Goal: Find specific page/section: Find specific page/section

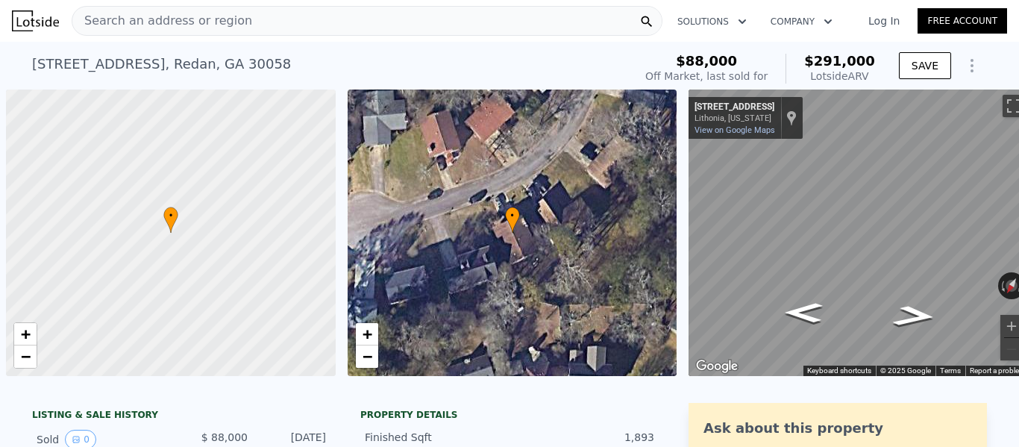
scroll to position [0, 6]
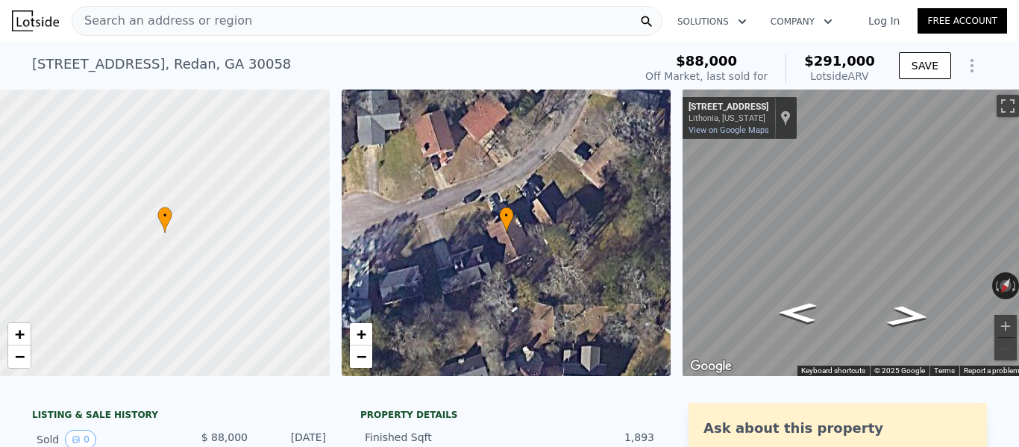
click at [133, 20] on span "Search an address or region" at bounding box center [162, 21] width 180 height 18
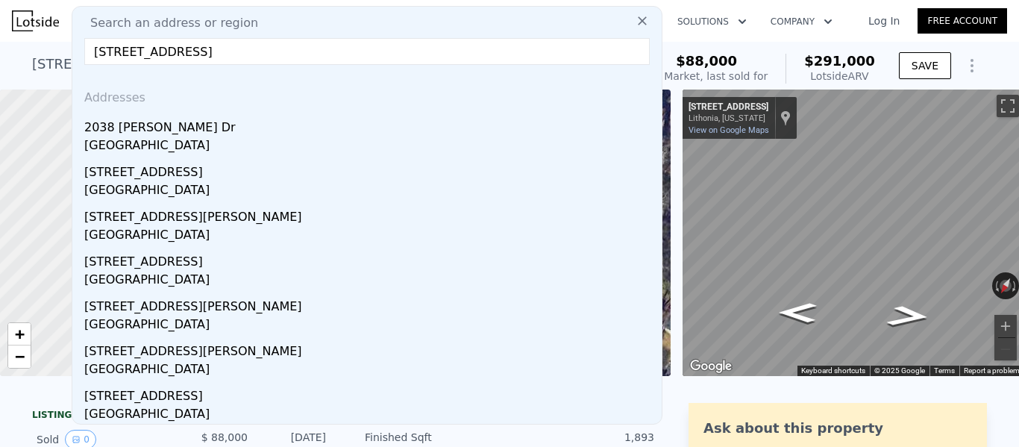
click at [122, 53] on input "[STREET_ADDRESS]" at bounding box center [367, 51] width 566 height 27
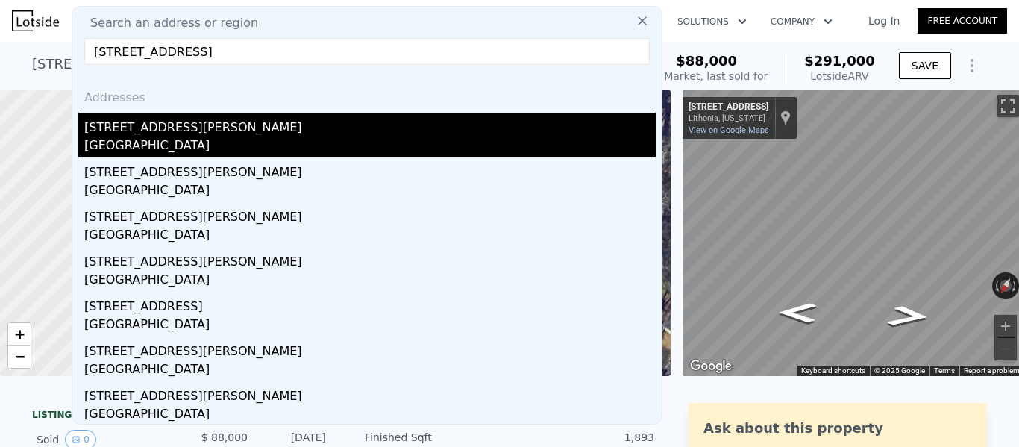
type input "[STREET_ADDRESS]"
click at [164, 143] on div "[GEOGRAPHIC_DATA]" at bounding box center [370, 147] width 572 height 21
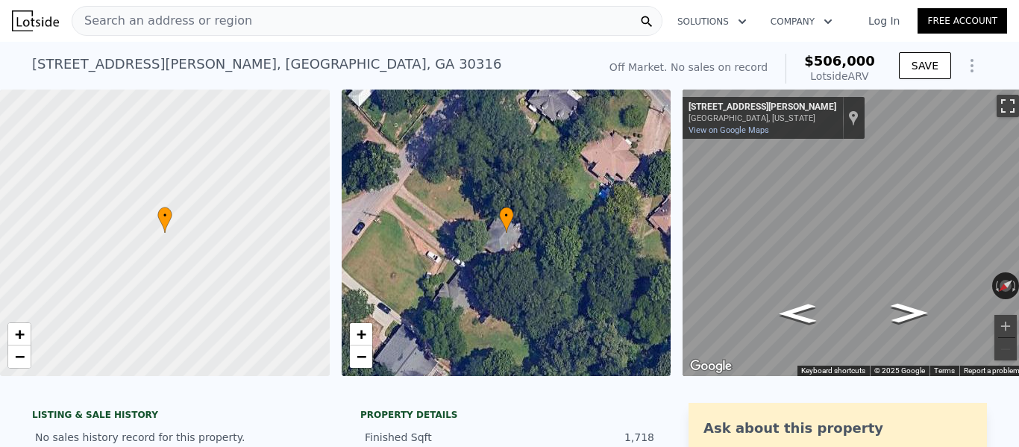
click at [1000, 106] on button "Toggle fullscreen view" at bounding box center [1008, 106] width 22 height 22
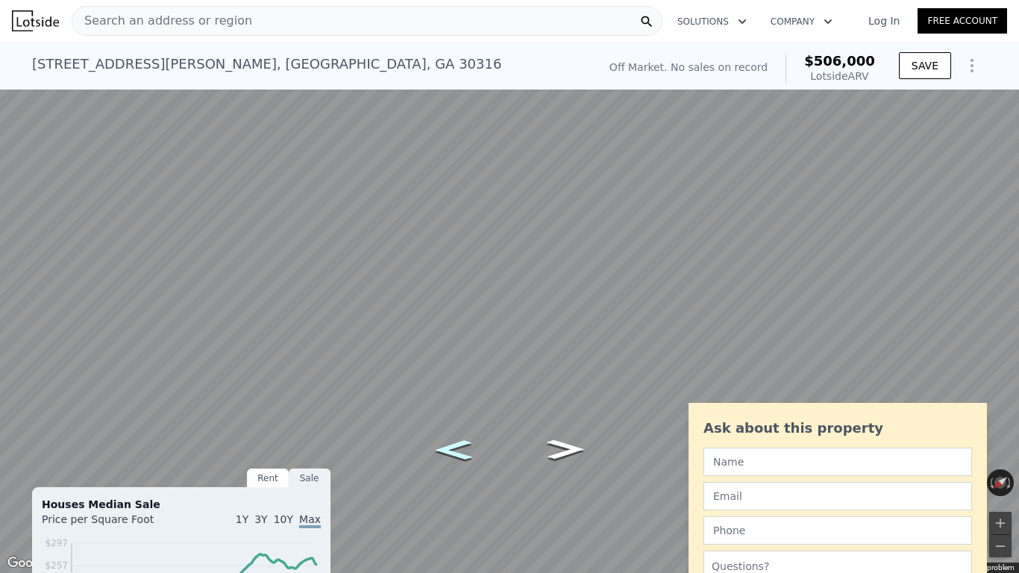
click at [454, 446] on icon "Go Northeast, Cloverdale Dr SE" at bounding box center [453, 450] width 69 height 29
click at [451, 446] on icon "Go Northeast, Cloverdale Dr SE" at bounding box center [453, 450] width 69 height 29
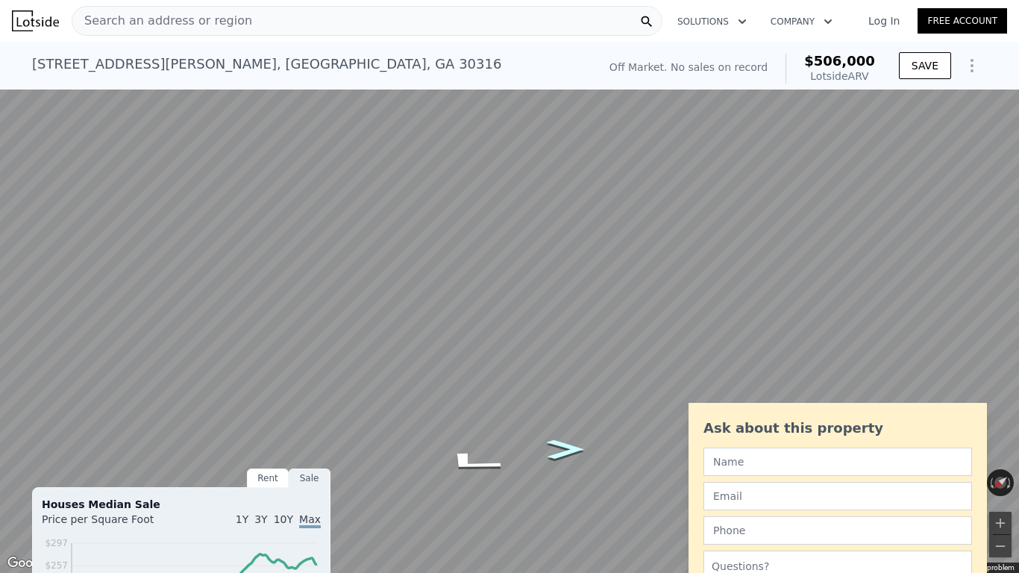
click at [553, 446] on icon "Go Southwest, Cloverdale Dr SE" at bounding box center [565, 449] width 69 height 29
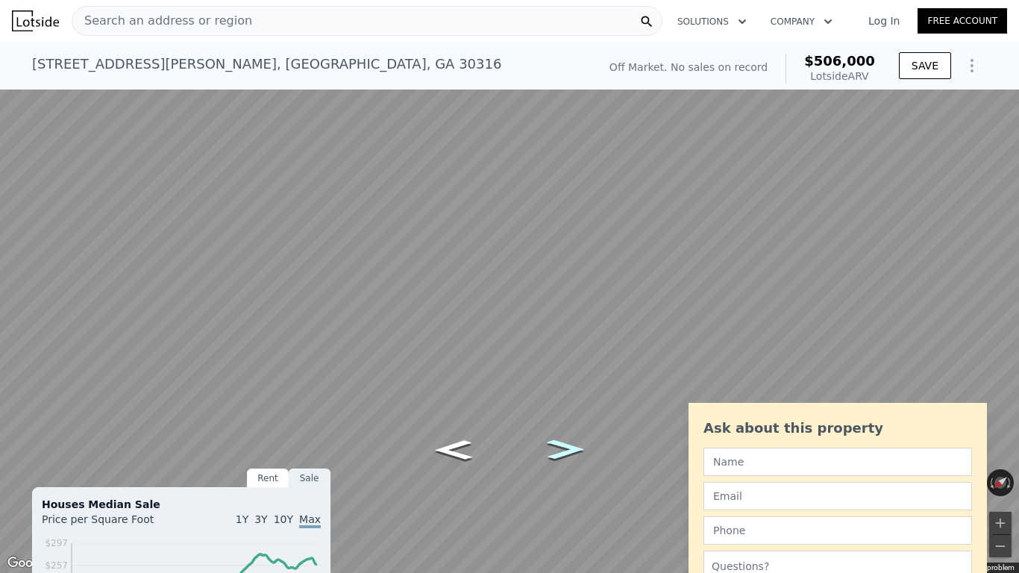
click at [553, 446] on icon "Go Southwest, Cloverdale Dr SE" at bounding box center [565, 449] width 69 height 29
click at [1000, 13] on button "Toggle fullscreen view" at bounding box center [1003, 16] width 22 height 22
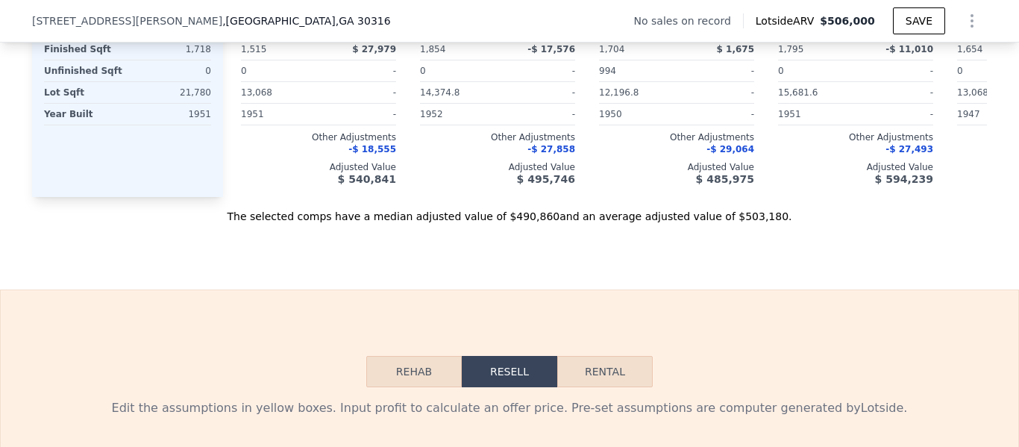
scroll to position [1745, 0]
